Goal: Check status: Check status

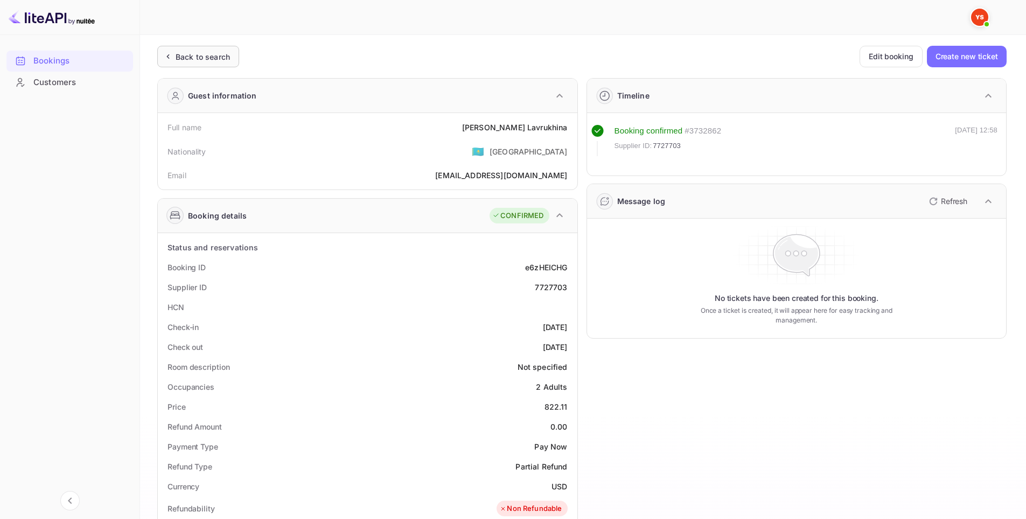
click at [206, 55] on div "Back to search" at bounding box center [203, 56] width 54 height 11
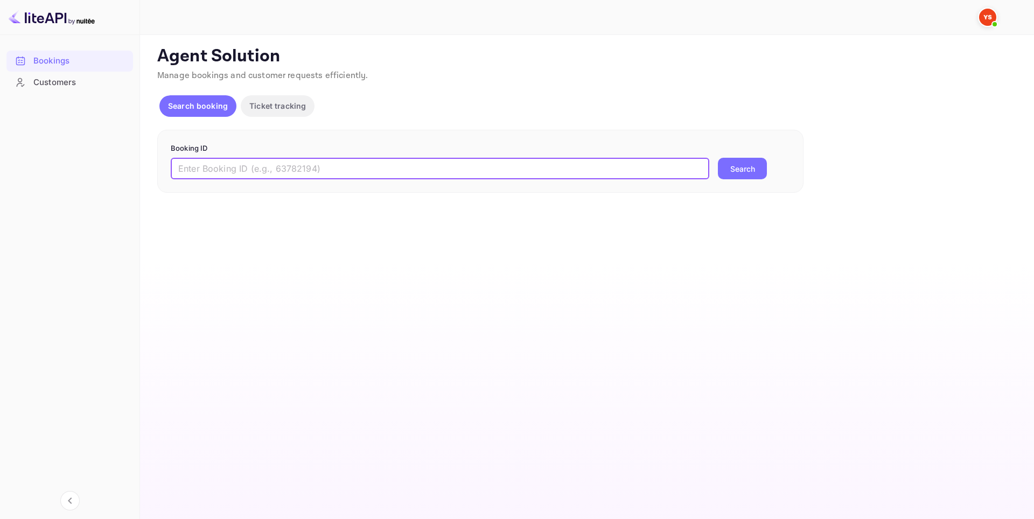
click at [373, 171] on input "text" at bounding box center [440, 169] width 539 height 22
paste input "9367285"
type input "9367285"
click at [745, 170] on button "Search" at bounding box center [742, 169] width 49 height 22
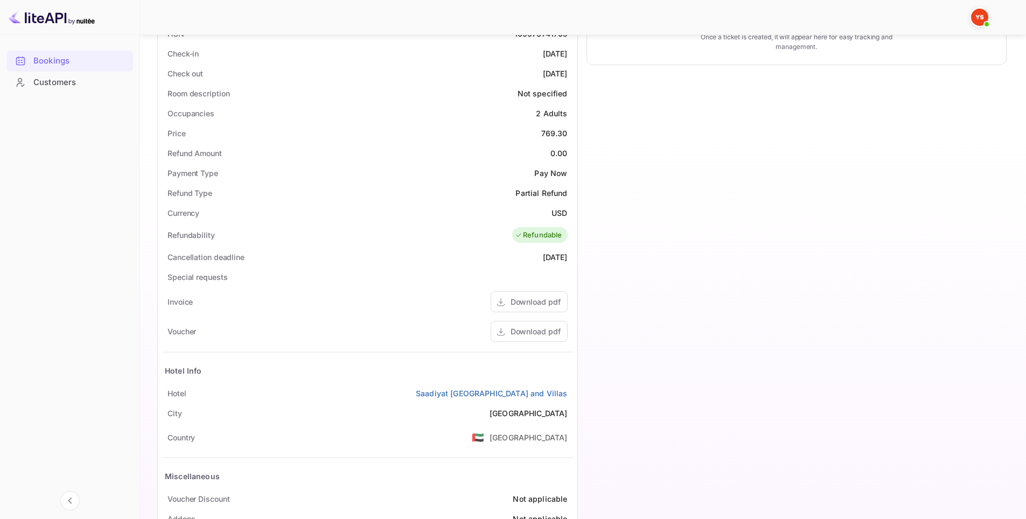
scroll to position [323, 0]
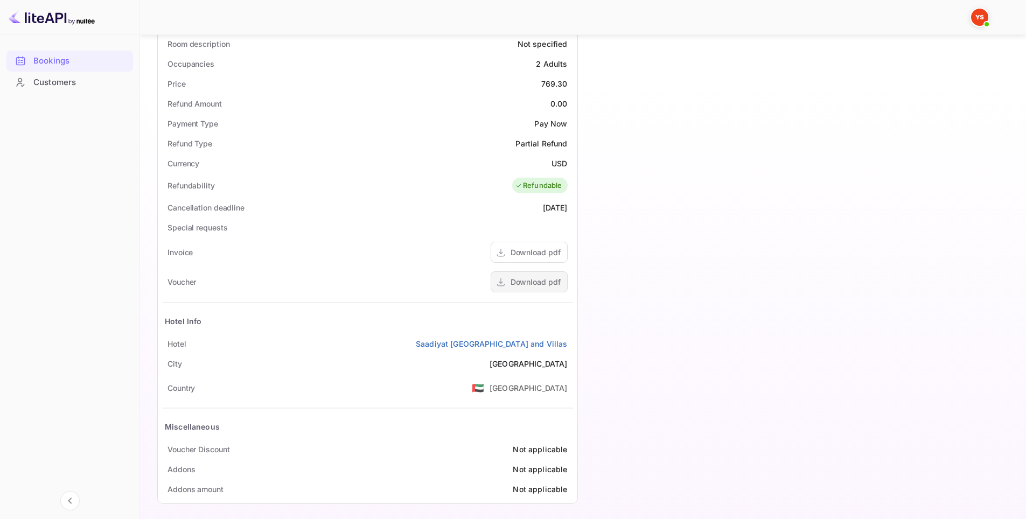
click at [550, 288] on div "Download pdf" at bounding box center [536, 281] width 50 height 11
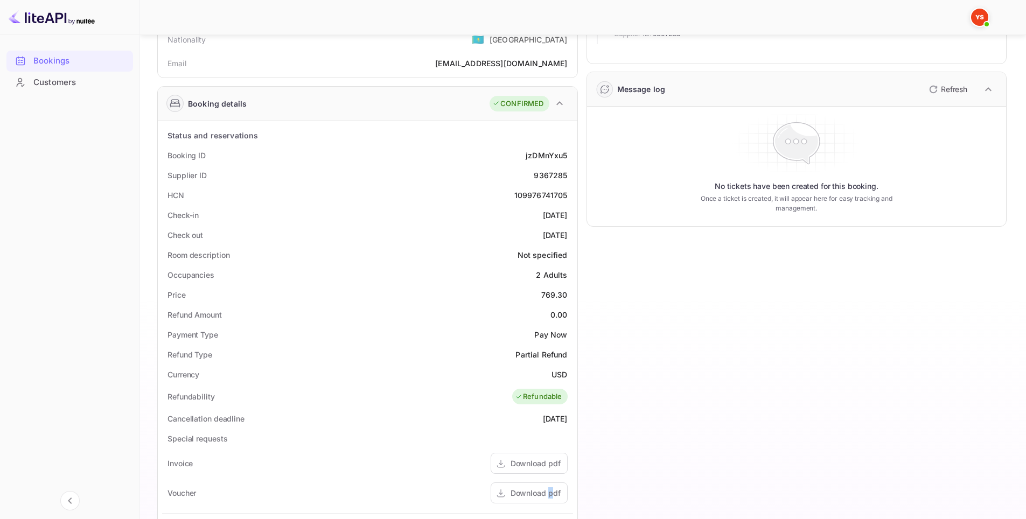
scroll to position [108, 0]
